Goal: Navigation & Orientation: Find specific page/section

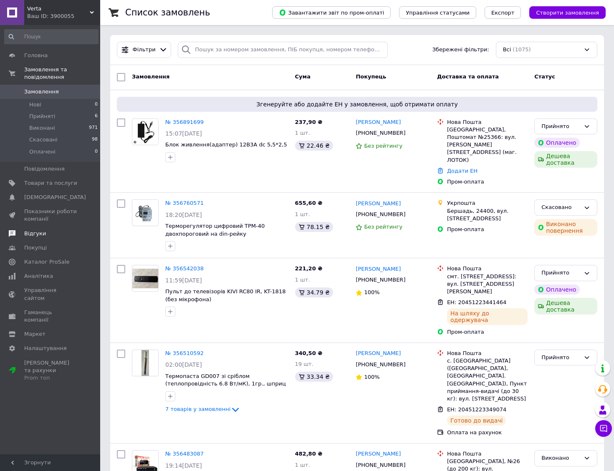
click at [36, 230] on span "Відгуки" at bounding box center [35, 234] width 22 height 8
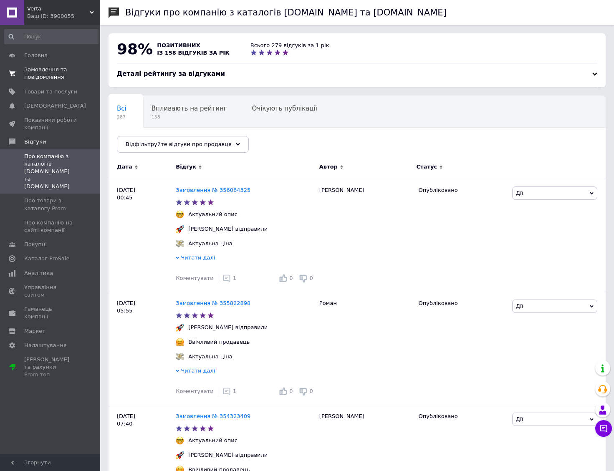
click at [35, 70] on span "Замовлення та повідомлення" at bounding box center [50, 73] width 53 height 15
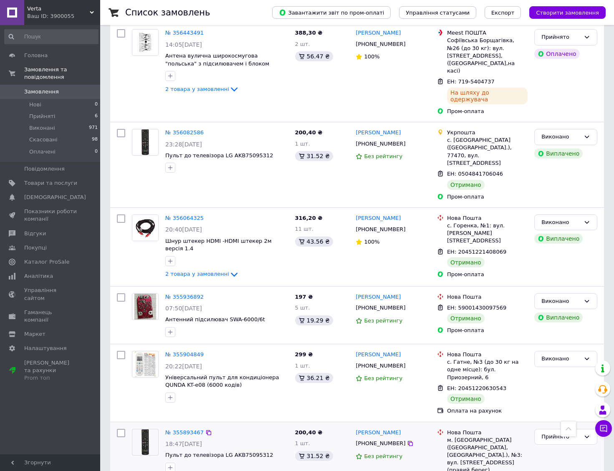
scroll to position [751, 0]
